Goal: Find specific page/section: Find specific page/section

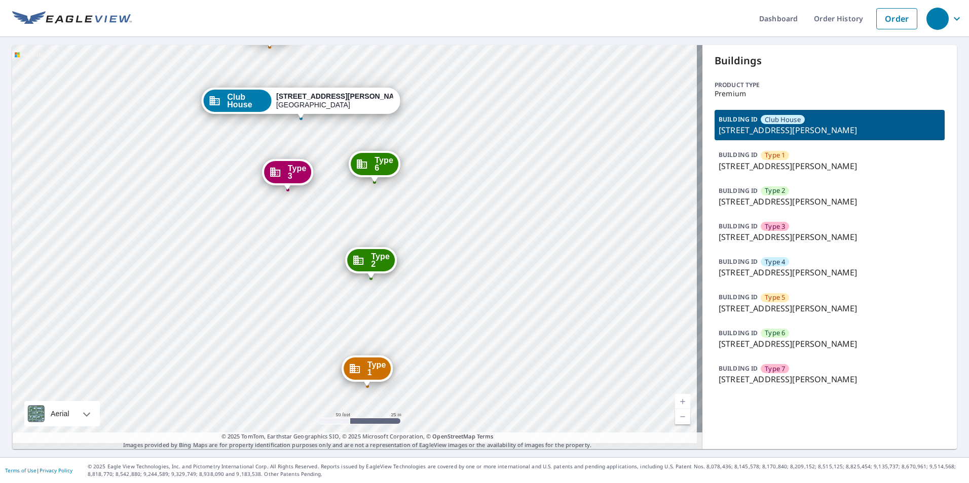
click at [740, 164] on p "[STREET_ADDRESS][PERSON_NAME]" at bounding box center [829, 166] width 222 height 12
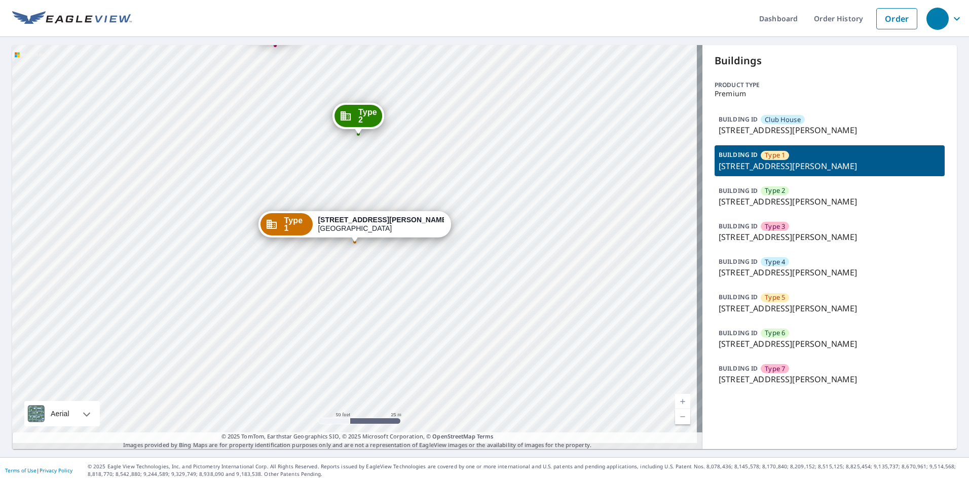
drag, startPoint x: 383, startPoint y: 163, endPoint x: 358, endPoint y: 130, distance: 41.6
click at [381, 158] on div "Club House [STREET_ADDRESS][PERSON_NAME] Type 2 [STREET_ADDRESS][PERSON_NAME] T…" at bounding box center [357, 247] width 690 height 404
